Goal: Find specific page/section

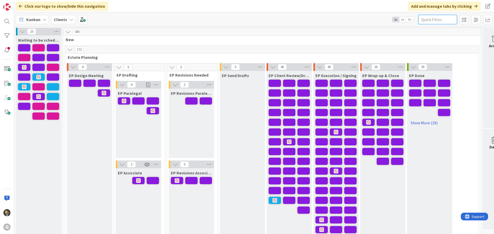
click at [438, 20] on input "text" at bounding box center [437, 19] width 39 height 9
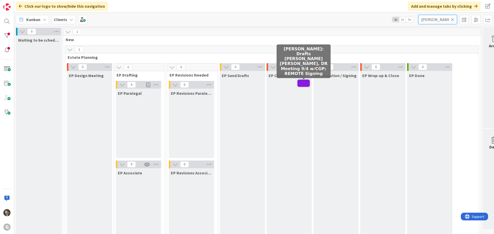
type input "[PERSON_NAME]"
click at [304, 84] on span at bounding box center [303, 83] width 12 height 7
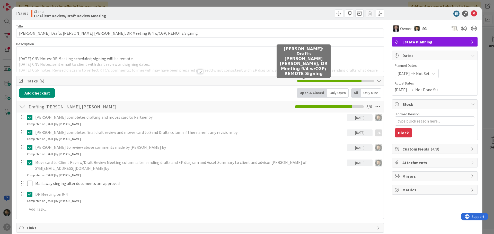
type textarea "x"
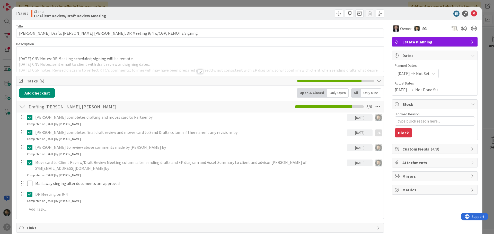
click at [93, 51] on p at bounding box center [200, 53] width 362 height 6
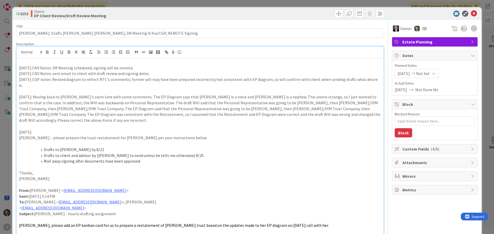
click at [89, 61] on p at bounding box center [200, 62] width 362 height 6
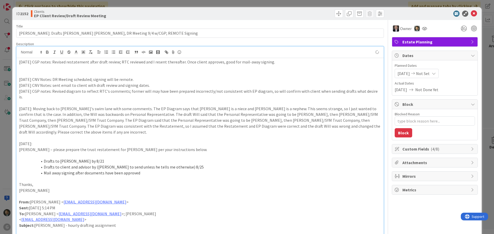
type textarea "x"
click at [322, 3] on div "ID 2152 Clients EP Client Review/Draft Review Meeting Title 73 / 128 [PERSON_NA…" at bounding box center [247, 117] width 494 height 234
